Goal: Go to known website: Go to known website

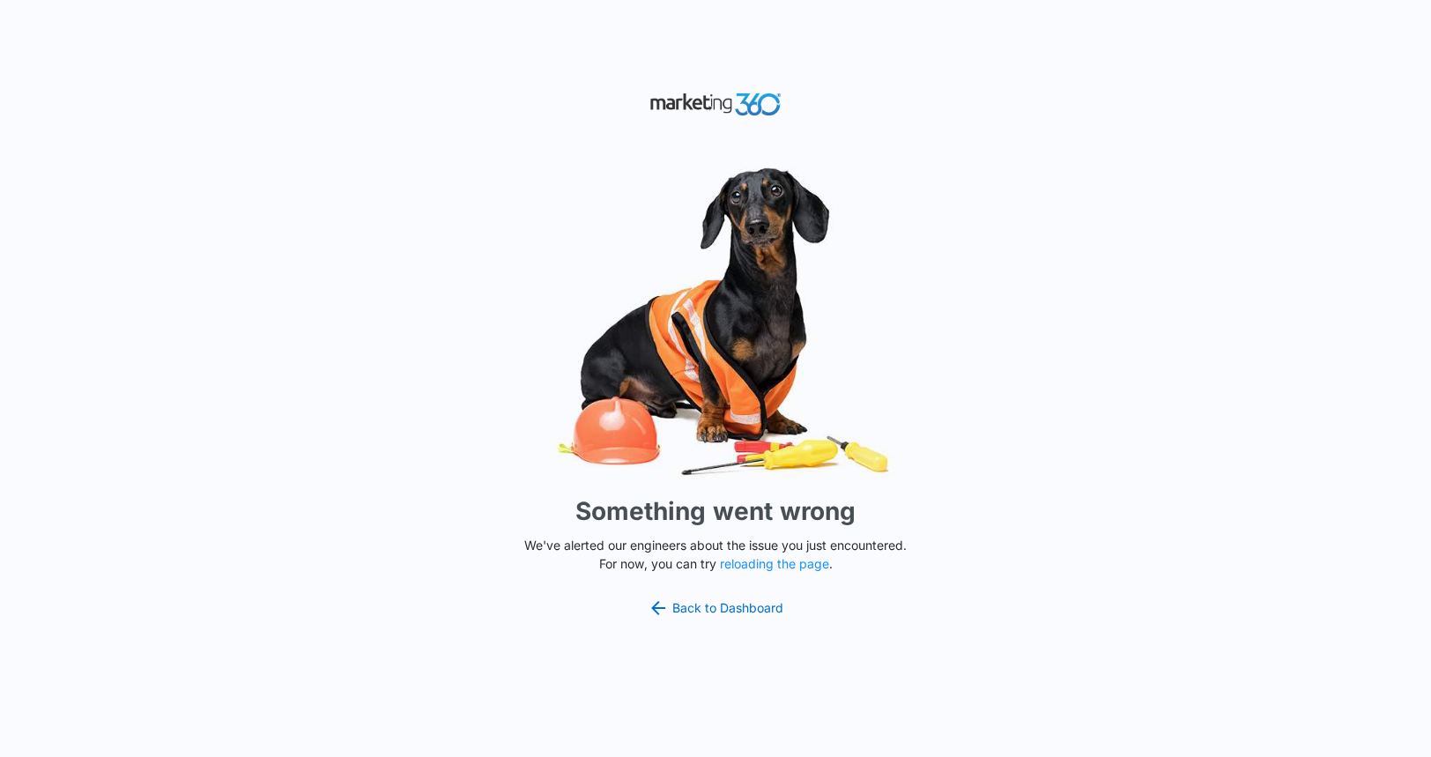
click at [794, 553] on p "We've alerted our engineers about the issue you just encountered. For now, you …" at bounding box center [715, 554] width 396 height 37
click at [791, 559] on button "reloading the page" at bounding box center [774, 564] width 109 height 14
